Goal: Use online tool/utility: Utilize a website feature to perform a specific function

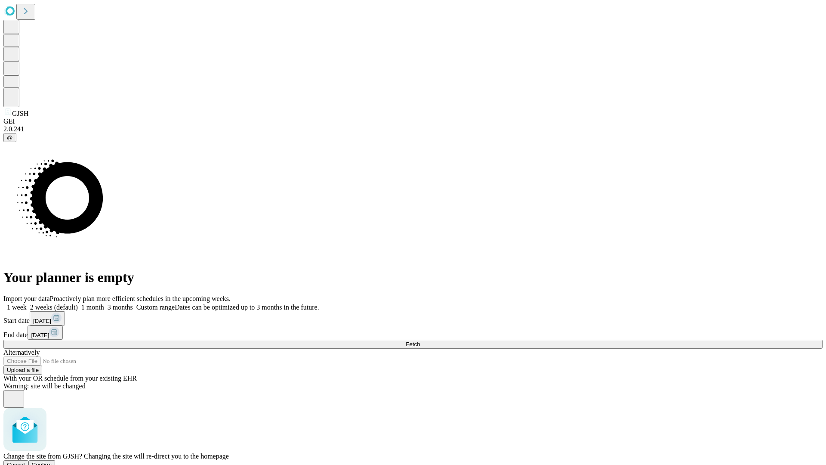
click at [52, 461] on span "Confirm" at bounding box center [42, 464] width 20 height 6
click at [104, 303] on label "1 month" at bounding box center [91, 306] width 26 height 7
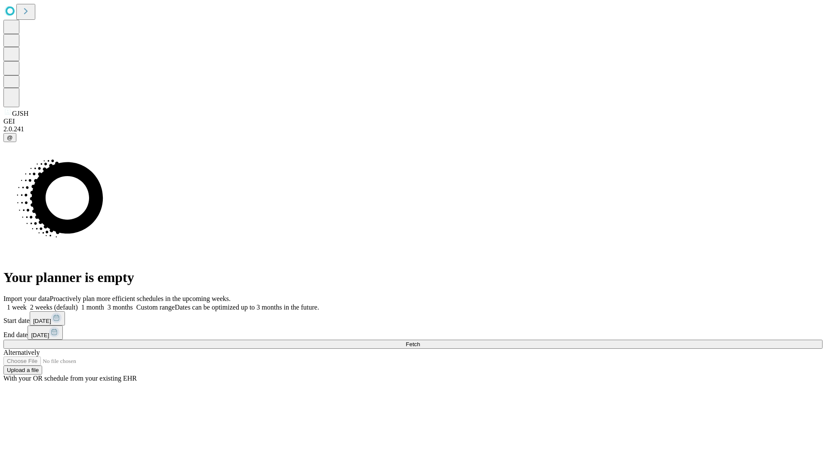
click at [420, 341] on span "Fetch" at bounding box center [413, 344] width 14 height 6
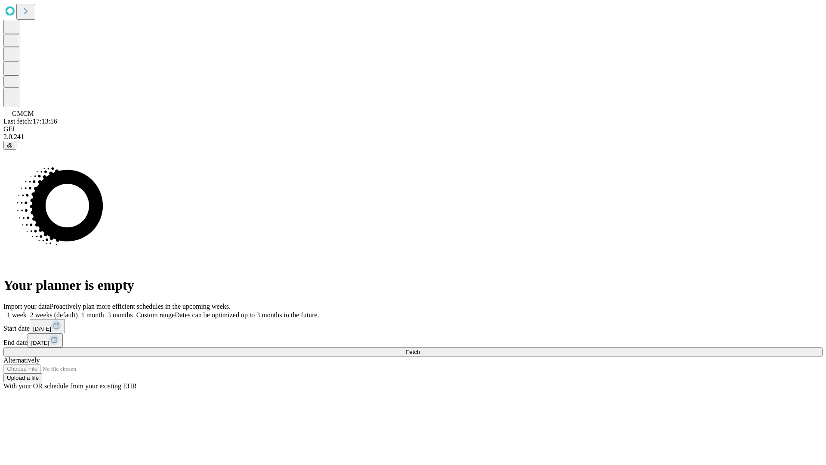
click at [104, 311] on label "1 month" at bounding box center [91, 314] width 26 height 7
click at [420, 349] on span "Fetch" at bounding box center [413, 352] width 14 height 6
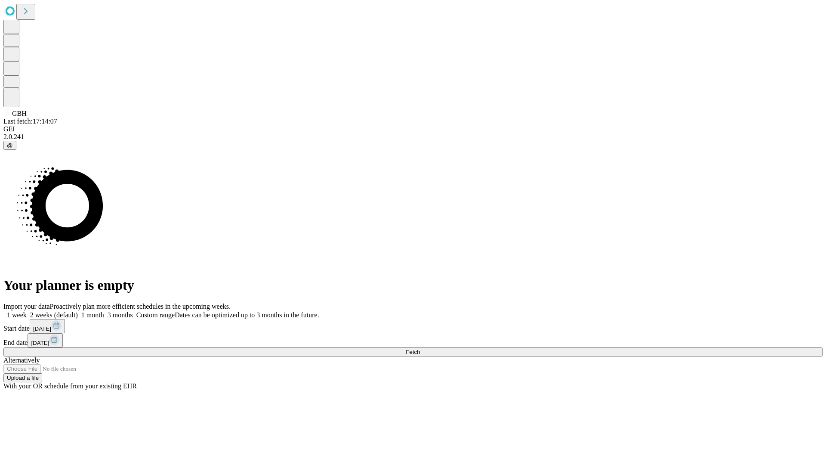
click at [104, 311] on label "1 month" at bounding box center [91, 314] width 26 height 7
click at [420, 349] on span "Fetch" at bounding box center [413, 352] width 14 height 6
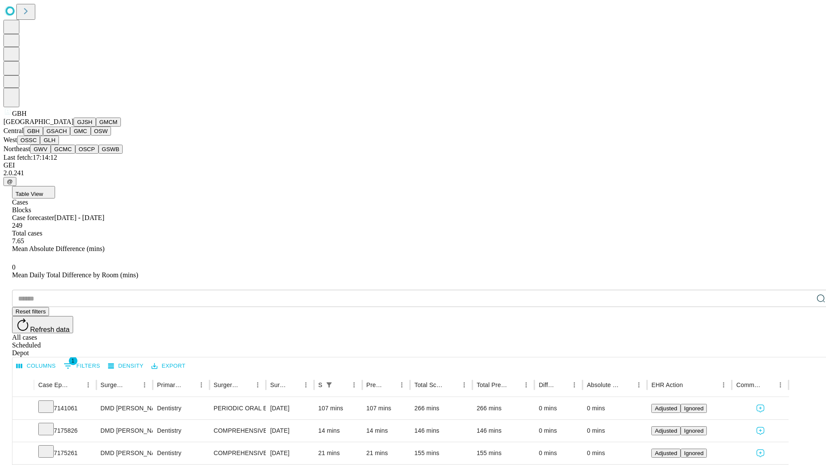
click at [67, 136] on button "GSACH" at bounding box center [56, 131] width 27 height 9
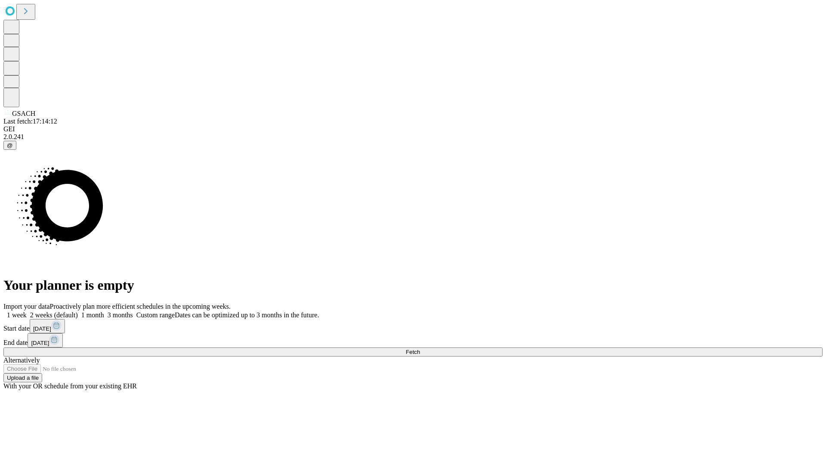
click at [420, 349] on span "Fetch" at bounding box center [413, 352] width 14 height 6
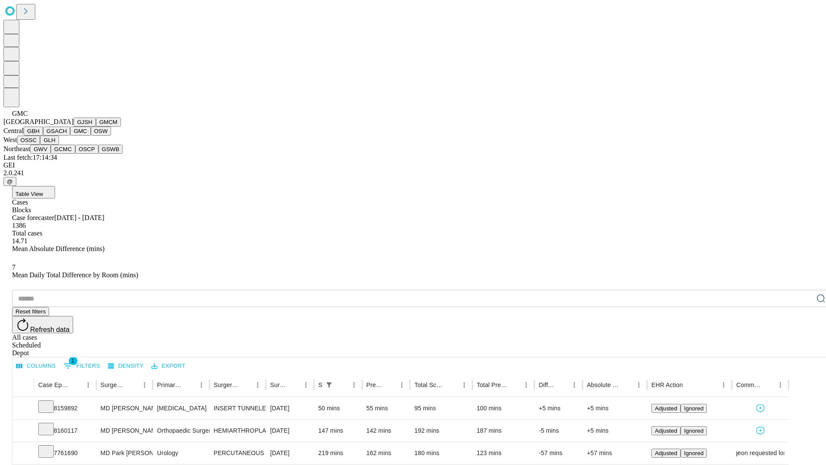
click at [91, 136] on button "OSW" at bounding box center [101, 131] width 21 height 9
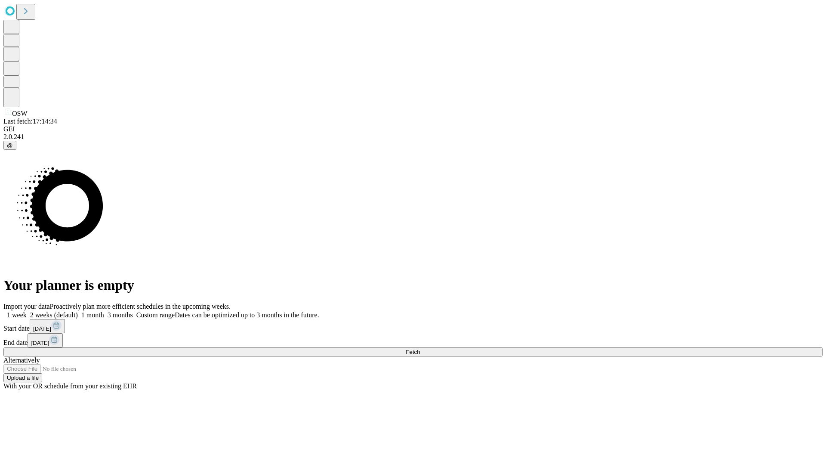
click at [104, 311] on label "1 month" at bounding box center [91, 314] width 26 height 7
click at [420, 349] on span "Fetch" at bounding box center [413, 352] width 14 height 6
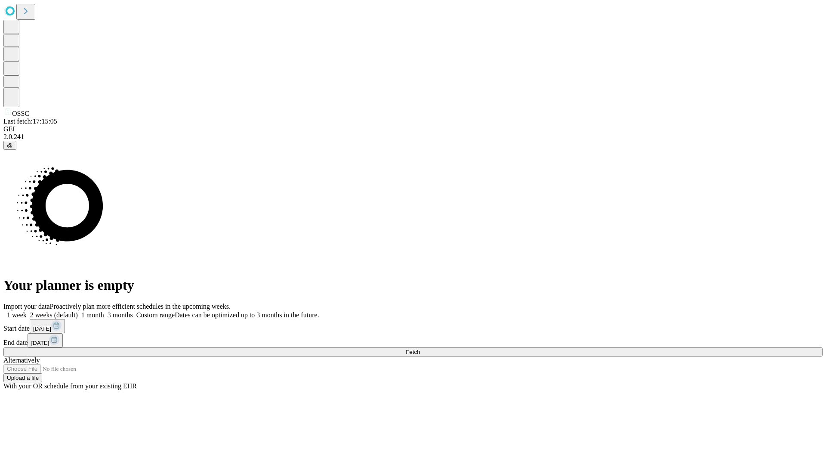
click at [104, 311] on label "1 month" at bounding box center [91, 314] width 26 height 7
click at [420, 349] on span "Fetch" at bounding box center [413, 352] width 14 height 6
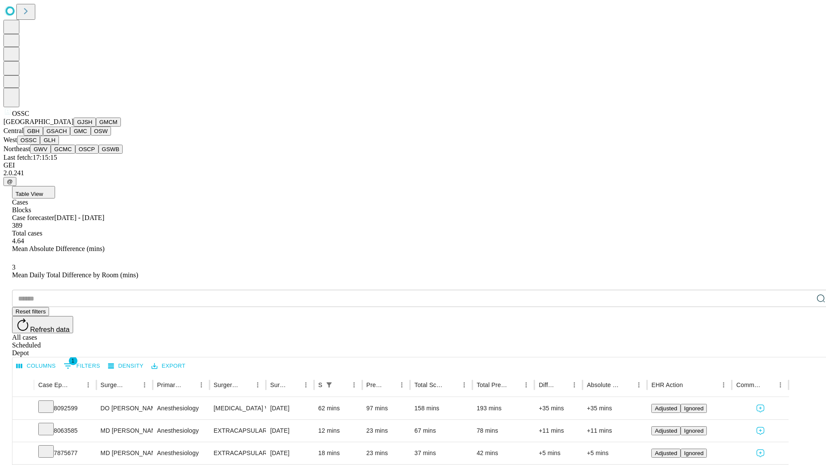
click at [59, 145] on button "GLH" at bounding box center [49, 140] width 19 height 9
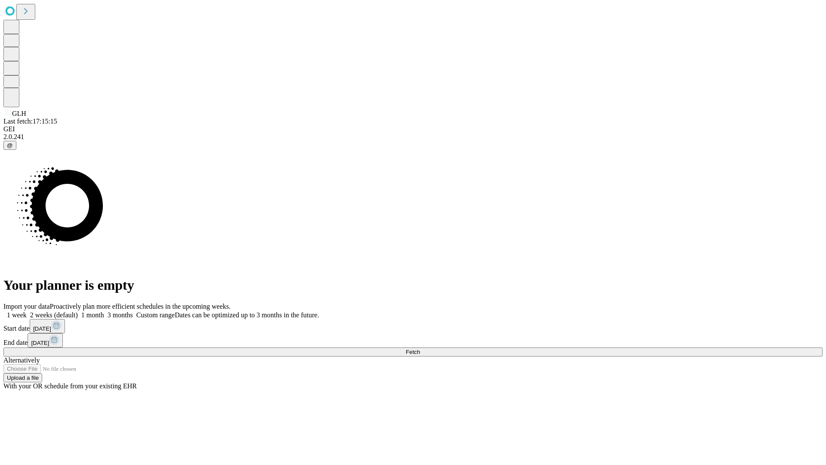
click at [104, 311] on label "1 month" at bounding box center [91, 314] width 26 height 7
click at [420, 349] on span "Fetch" at bounding box center [413, 352] width 14 height 6
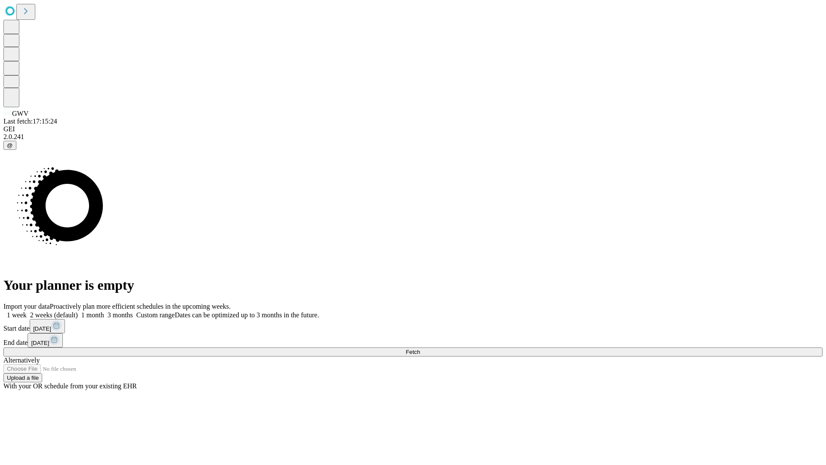
click at [104, 311] on label "1 month" at bounding box center [91, 314] width 26 height 7
click at [420, 349] on span "Fetch" at bounding box center [413, 352] width 14 height 6
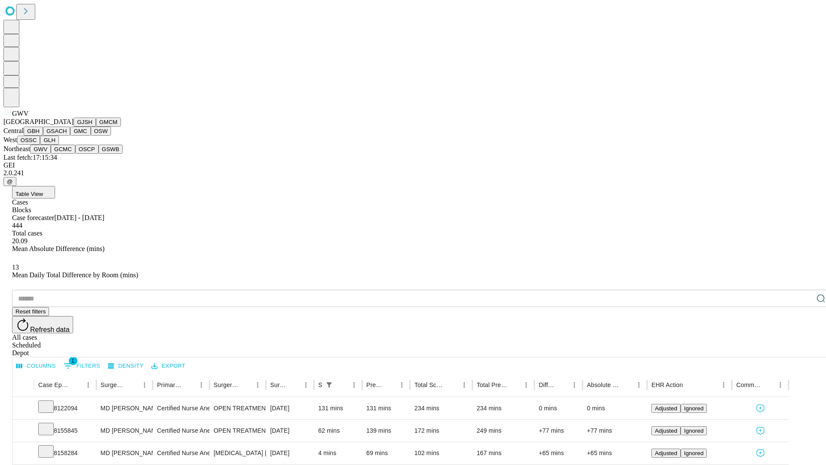
click at [67, 154] on button "GCMC" at bounding box center [63, 149] width 25 height 9
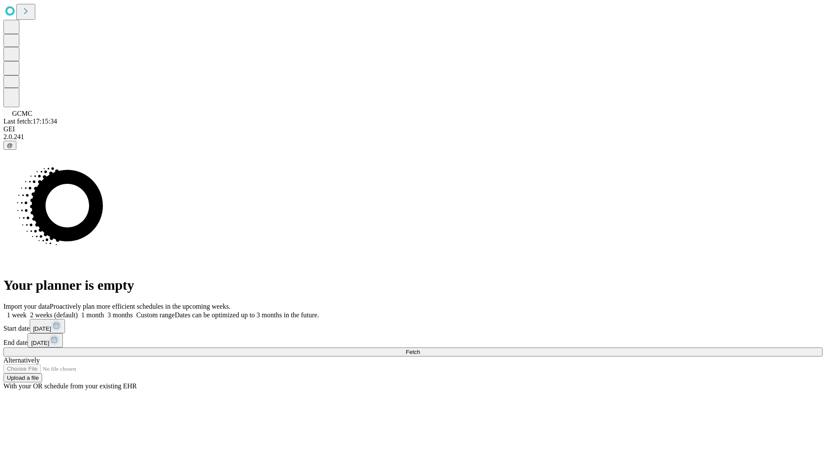
click at [104, 311] on label "1 month" at bounding box center [91, 314] width 26 height 7
click at [420, 349] on span "Fetch" at bounding box center [413, 352] width 14 height 6
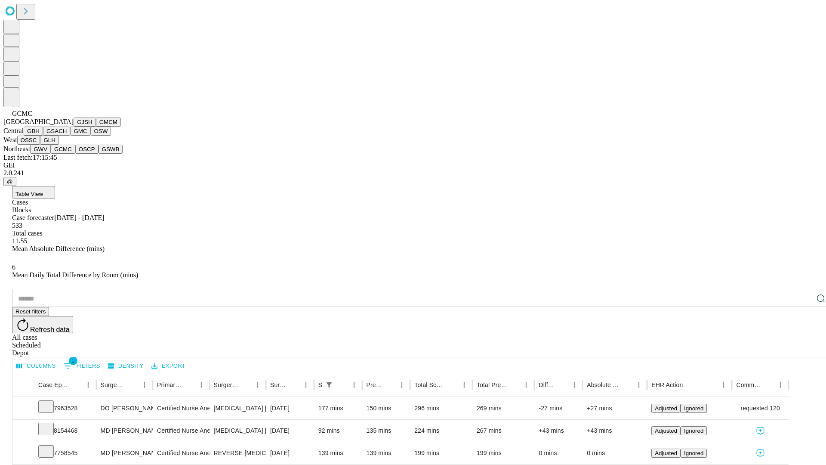
click at [75, 154] on button "OSCP" at bounding box center [86, 149] width 23 height 9
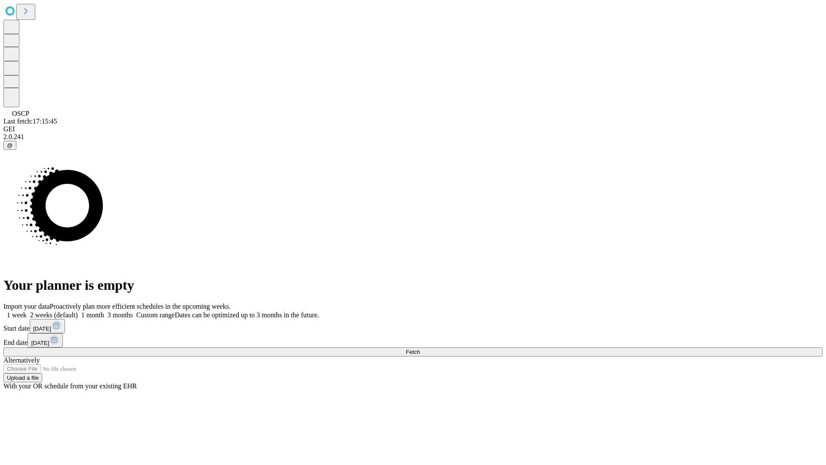
click at [420, 349] on span "Fetch" at bounding box center [413, 352] width 14 height 6
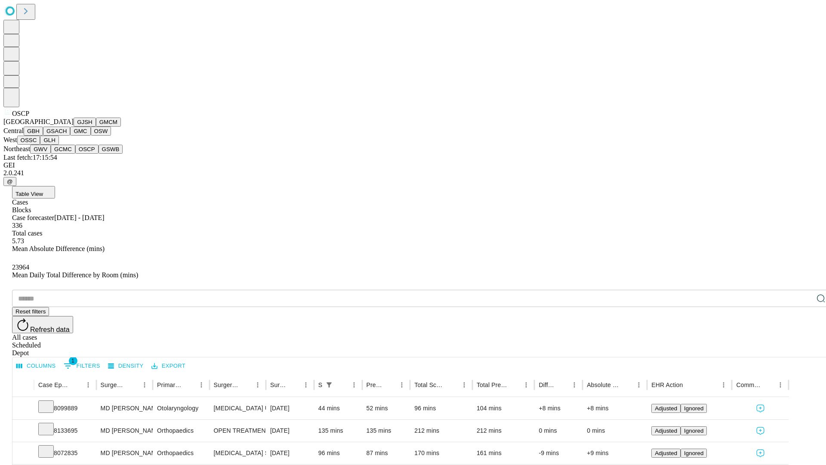
click at [99, 154] on button "GSWB" at bounding box center [111, 149] width 25 height 9
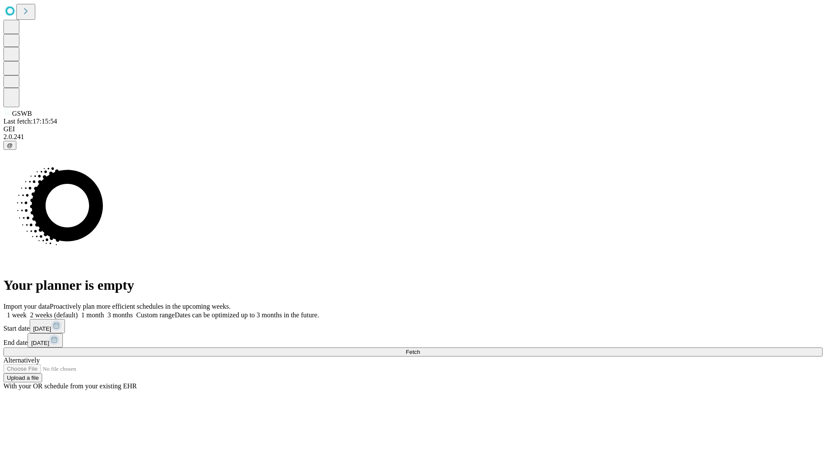
click at [104, 311] on label "1 month" at bounding box center [91, 314] width 26 height 7
click at [420, 349] on span "Fetch" at bounding box center [413, 352] width 14 height 6
